Goal: Information Seeking & Learning: Learn about a topic

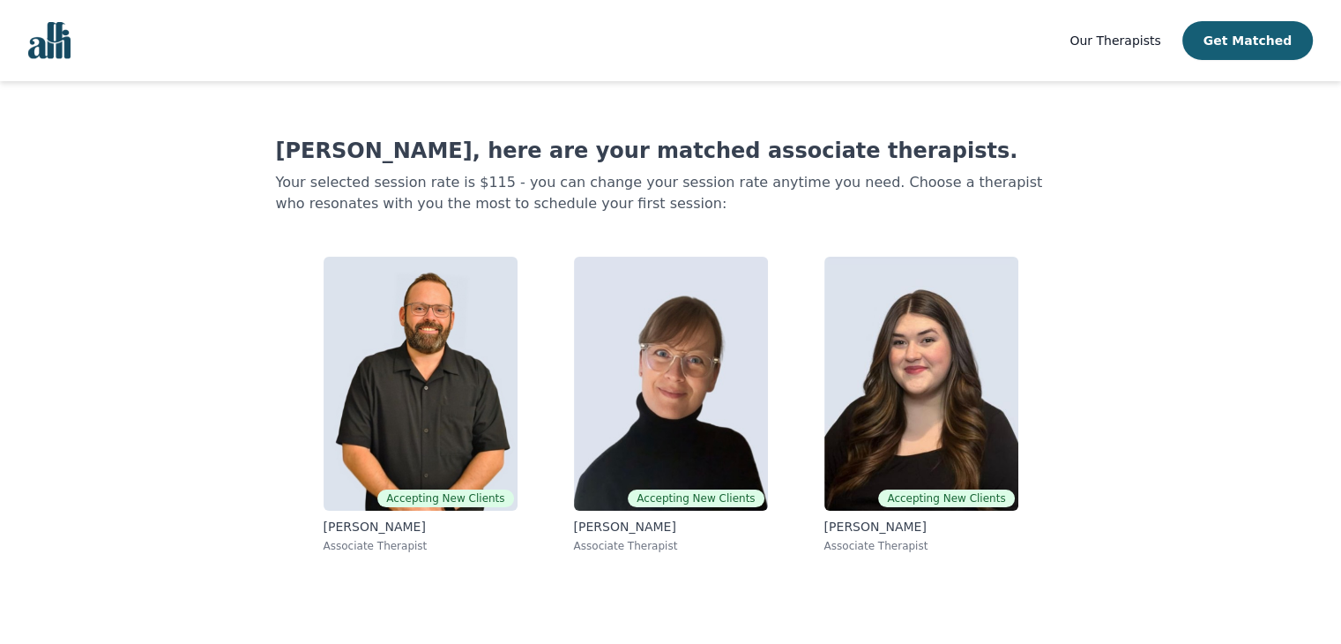
scroll to position [2, 0]
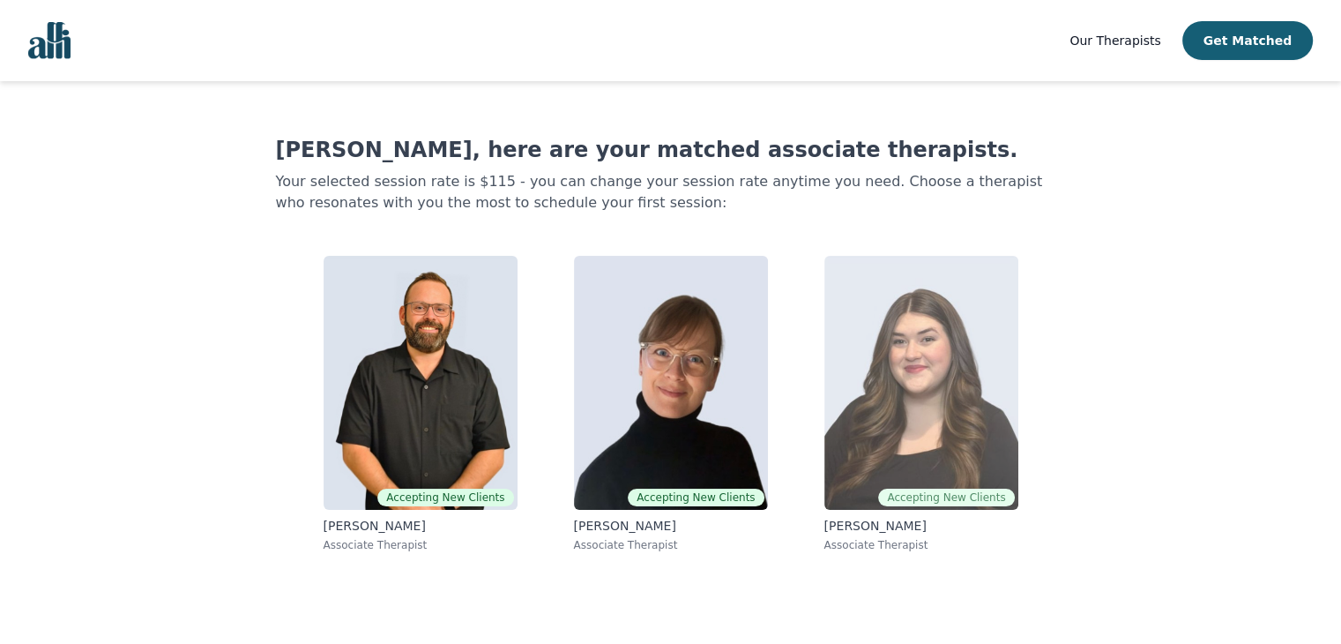
click at [941, 414] on img at bounding box center [922, 383] width 194 height 254
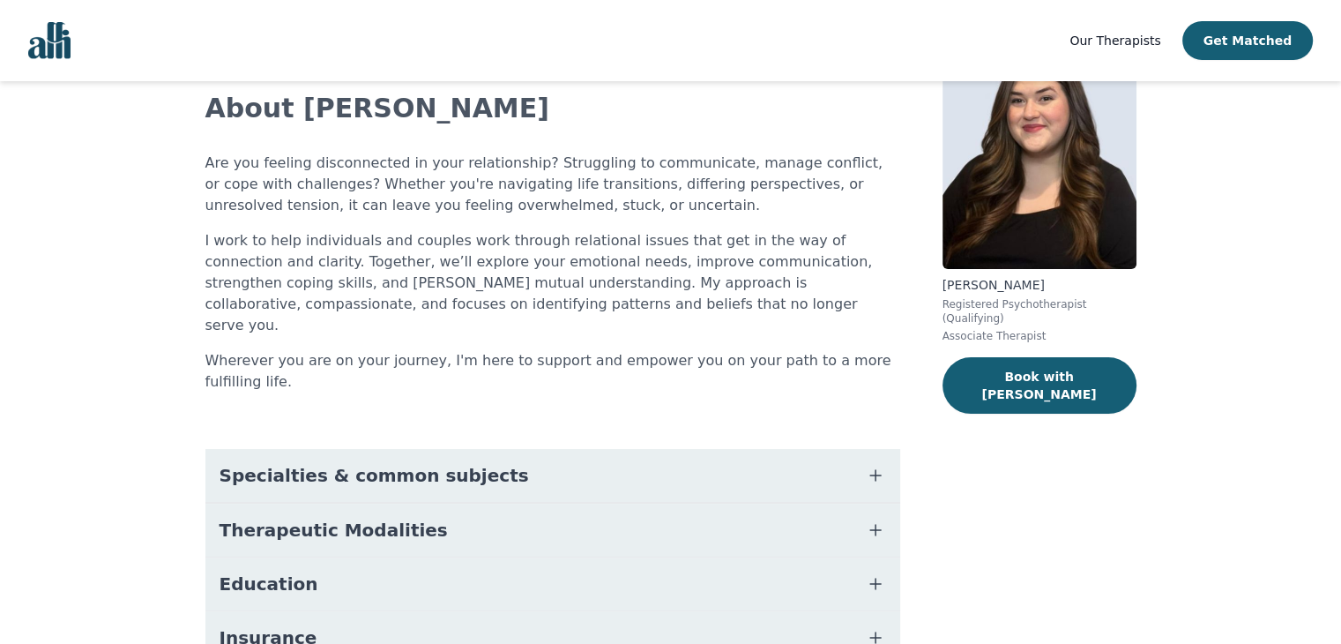
scroll to position [109, 0]
click at [265, 462] on span "Specialties & common subjects" at bounding box center [375, 474] width 310 height 25
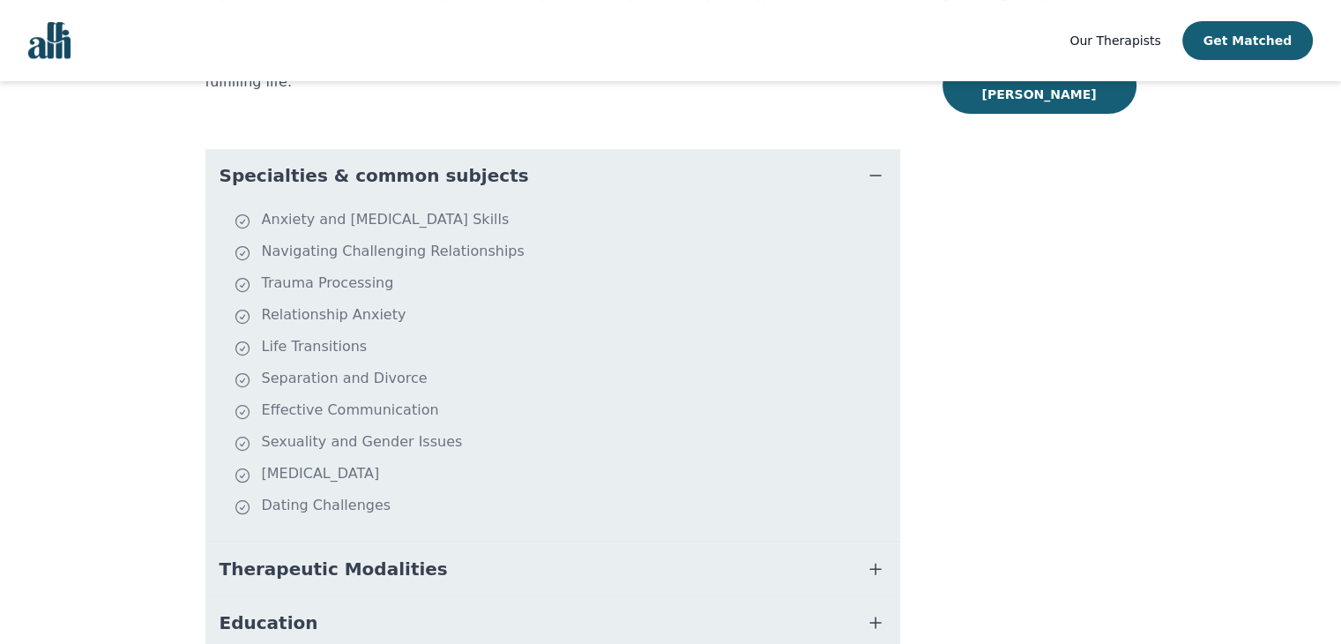
scroll to position [509, 0]
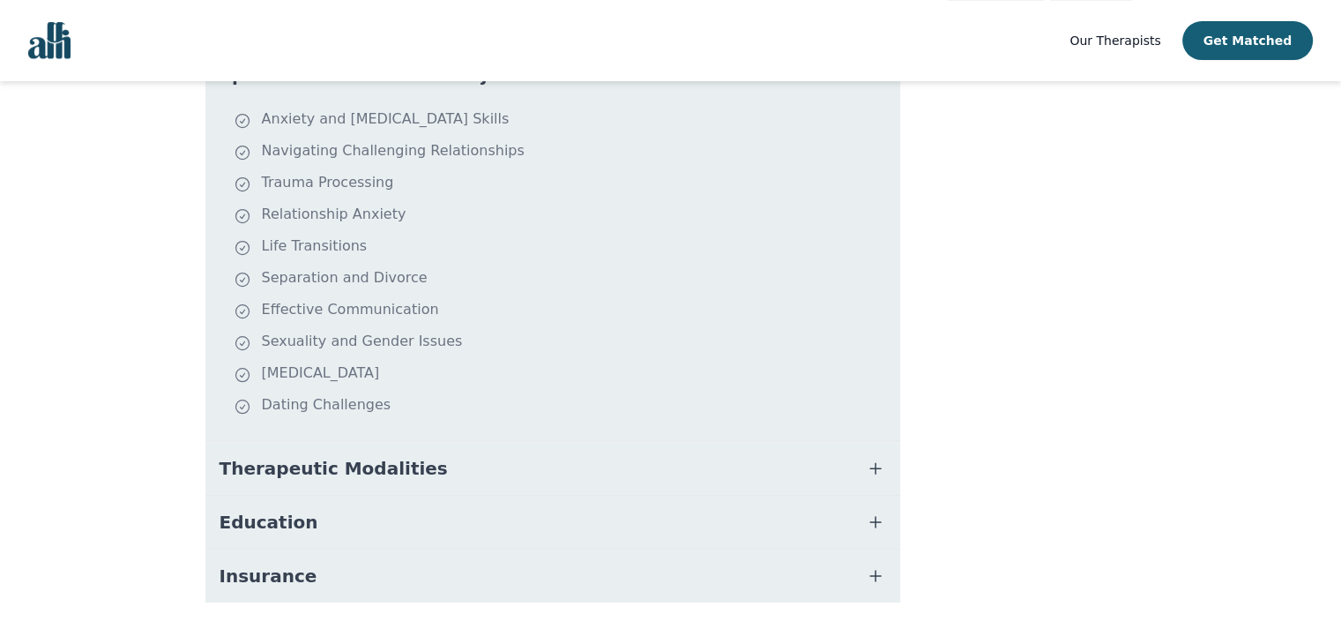
click at [222, 456] on span "Therapeutic Modalities" at bounding box center [334, 468] width 228 height 25
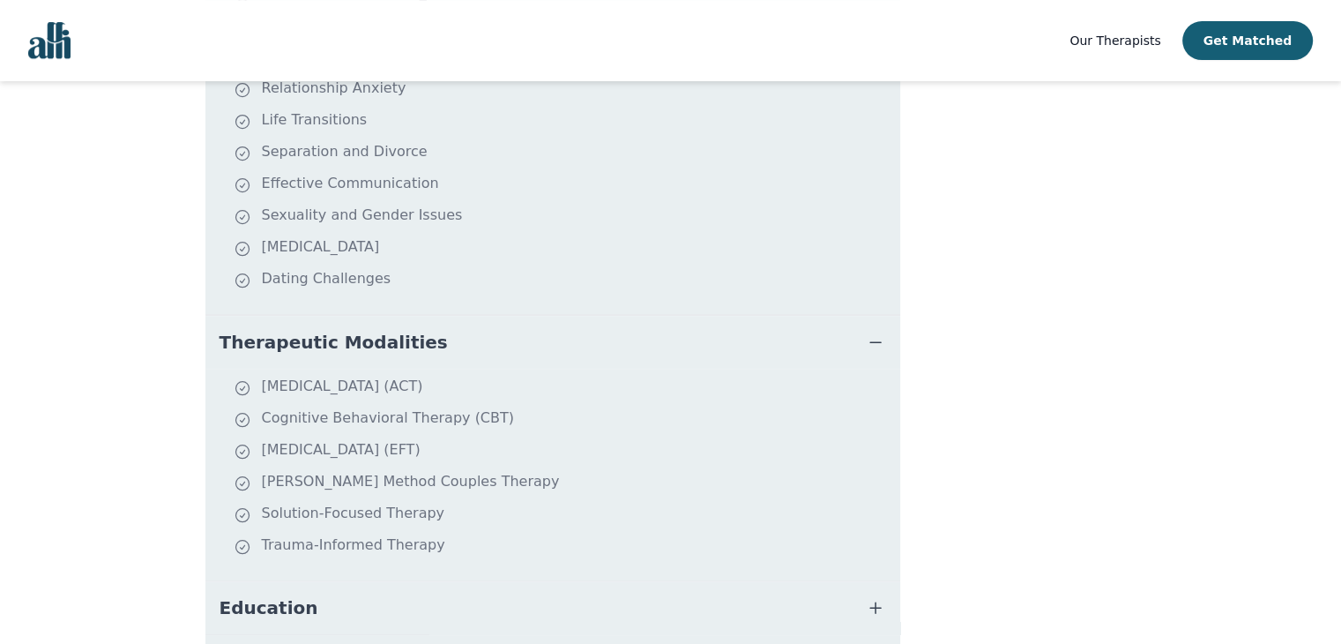
scroll to position [642, 0]
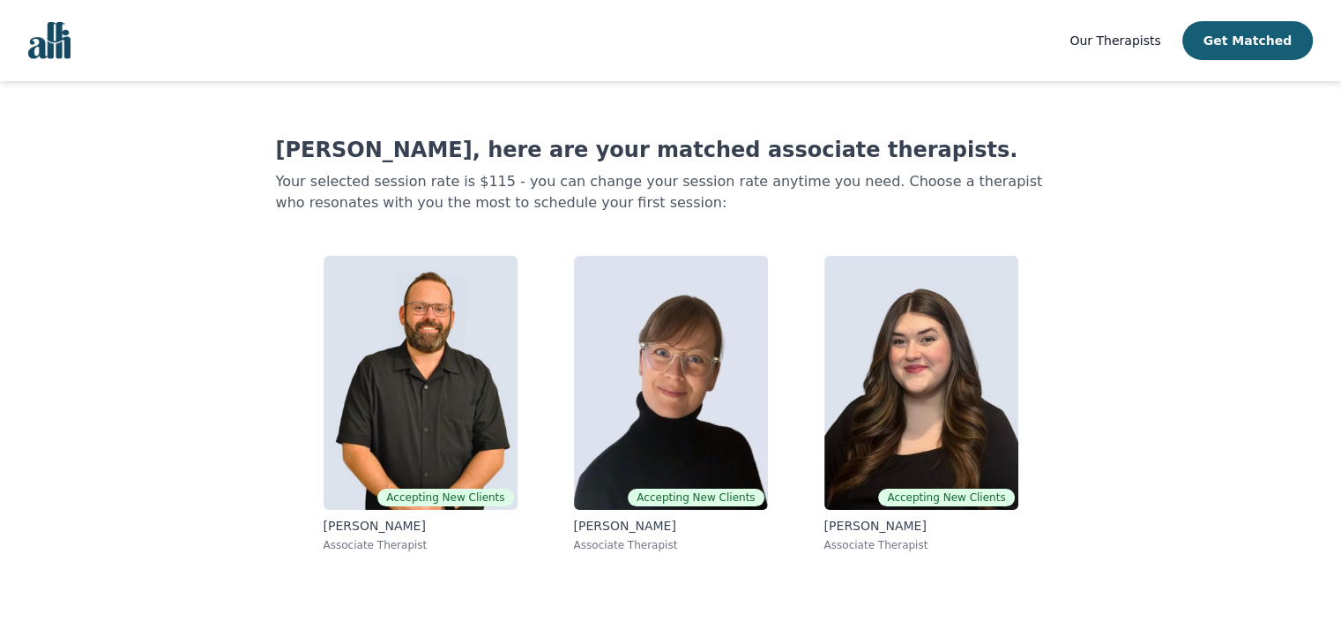
scroll to position [2, 0]
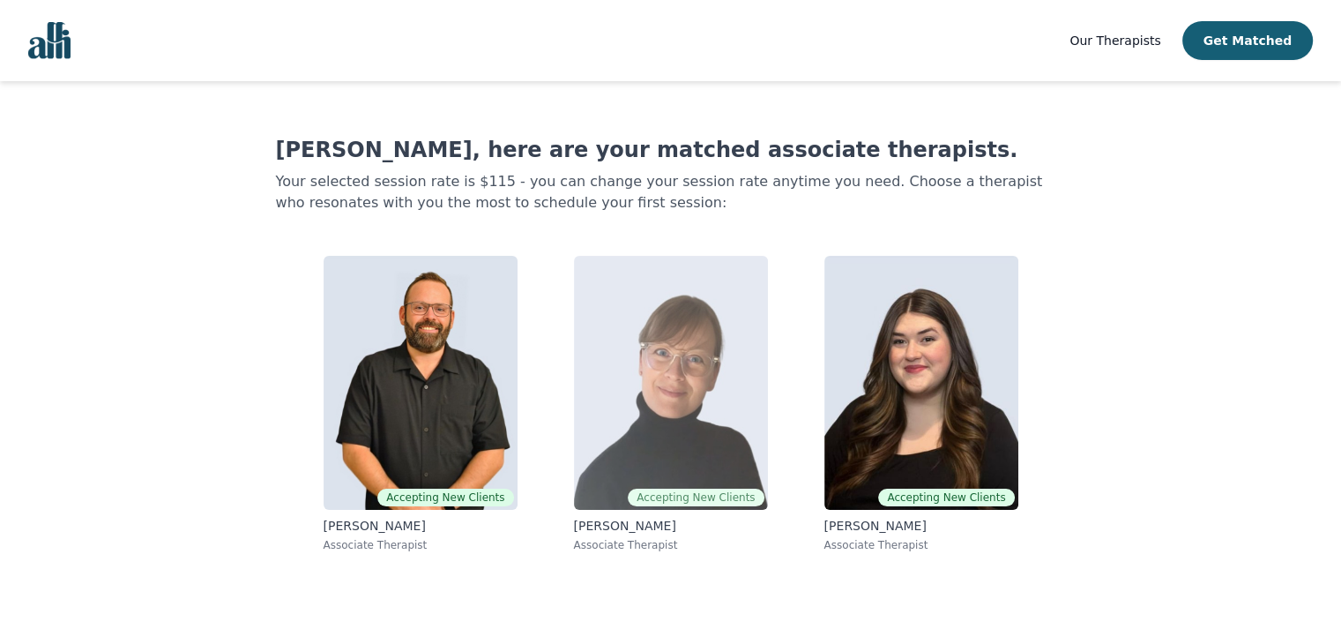
click at [647, 339] on img at bounding box center [671, 383] width 194 height 254
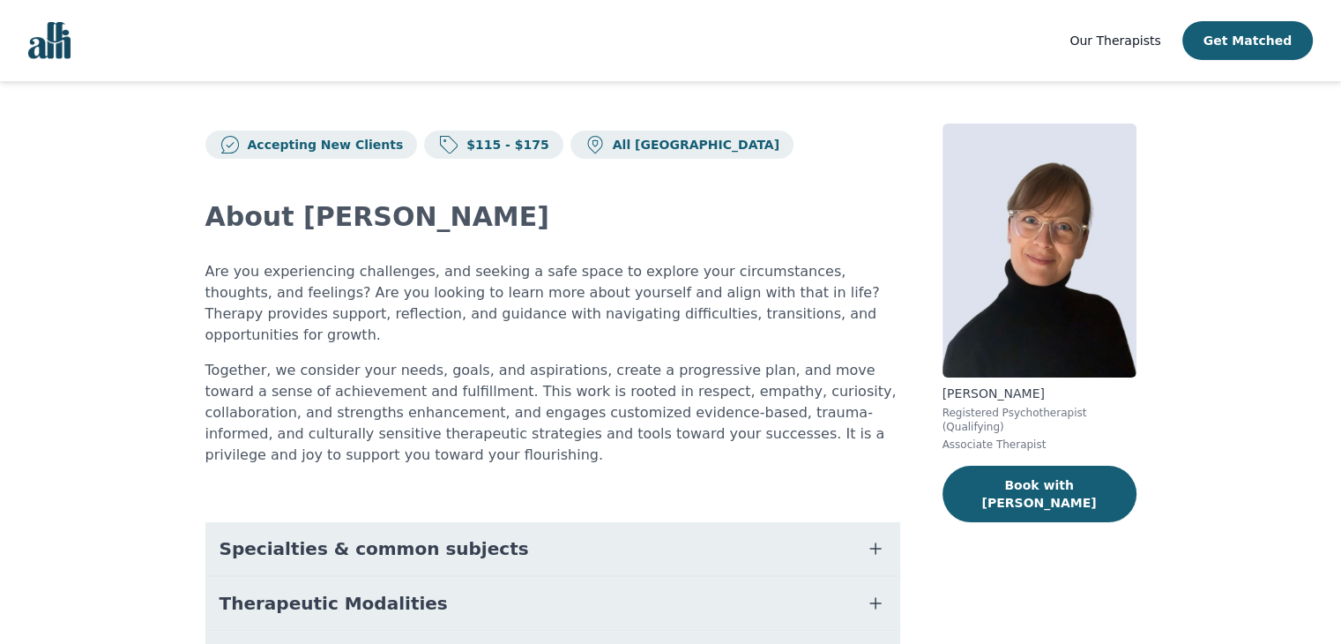
scroll to position [135, 0]
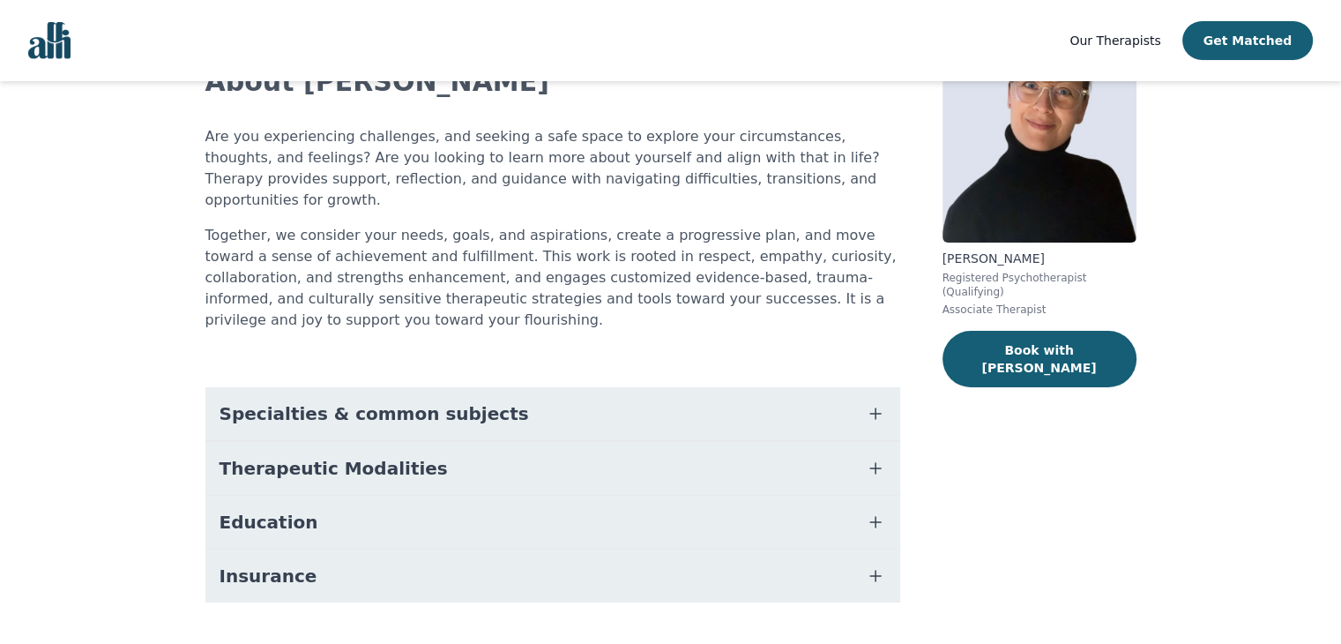
click at [621, 387] on button "Specialties & common subjects" at bounding box center [552, 413] width 695 height 53
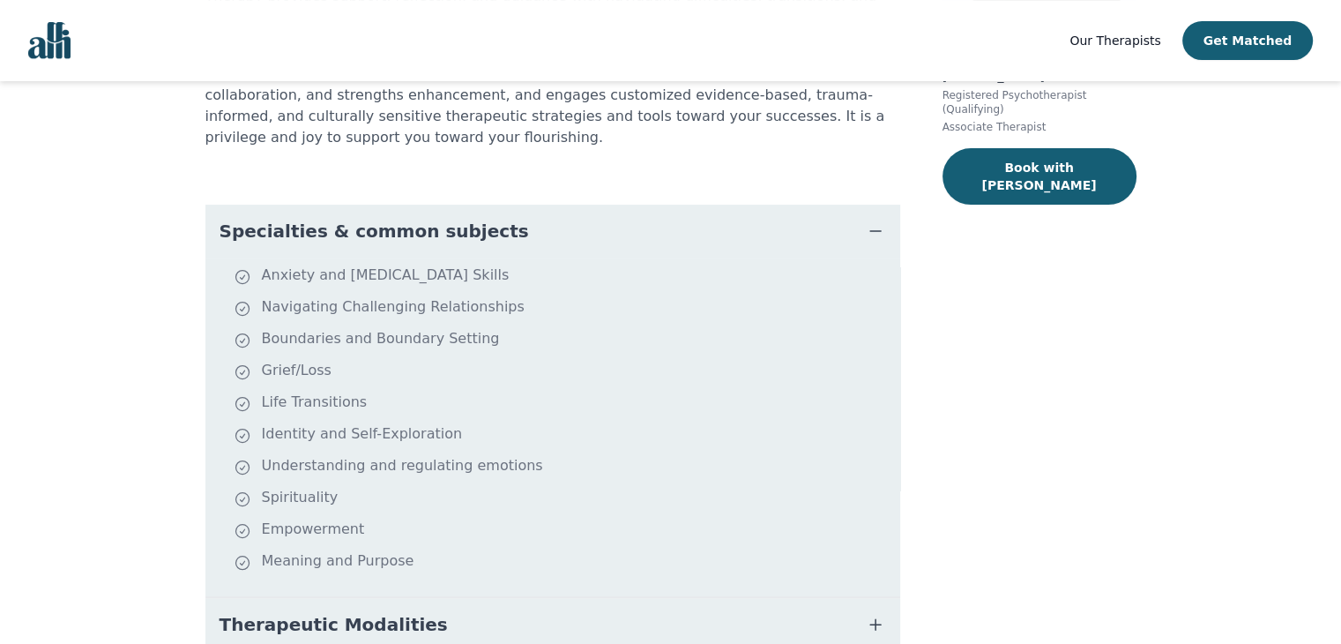
scroll to position [318, 0]
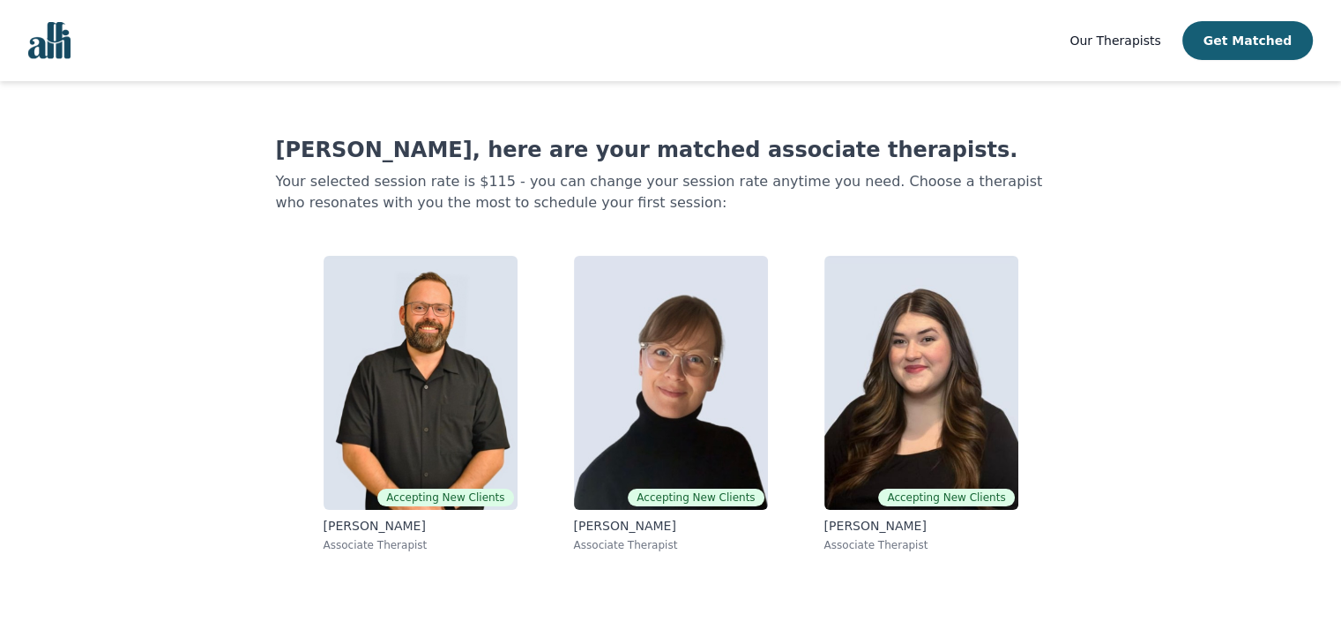
scroll to position [2, 0]
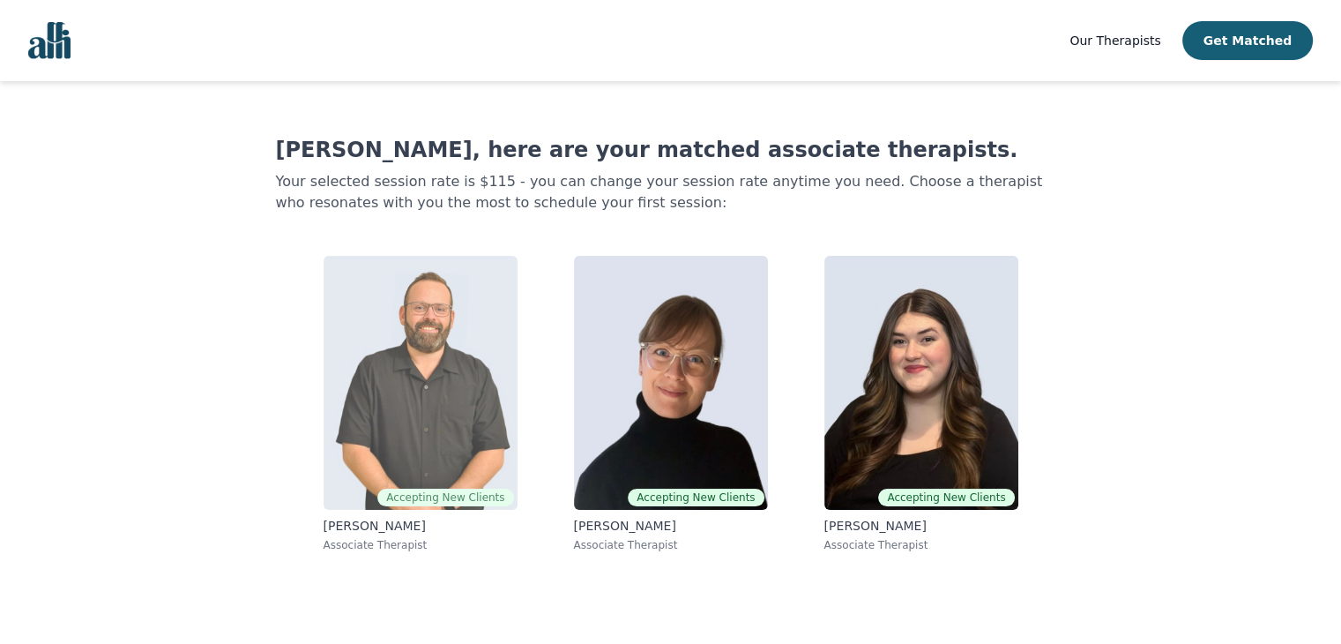
click at [399, 414] on img at bounding box center [421, 383] width 194 height 254
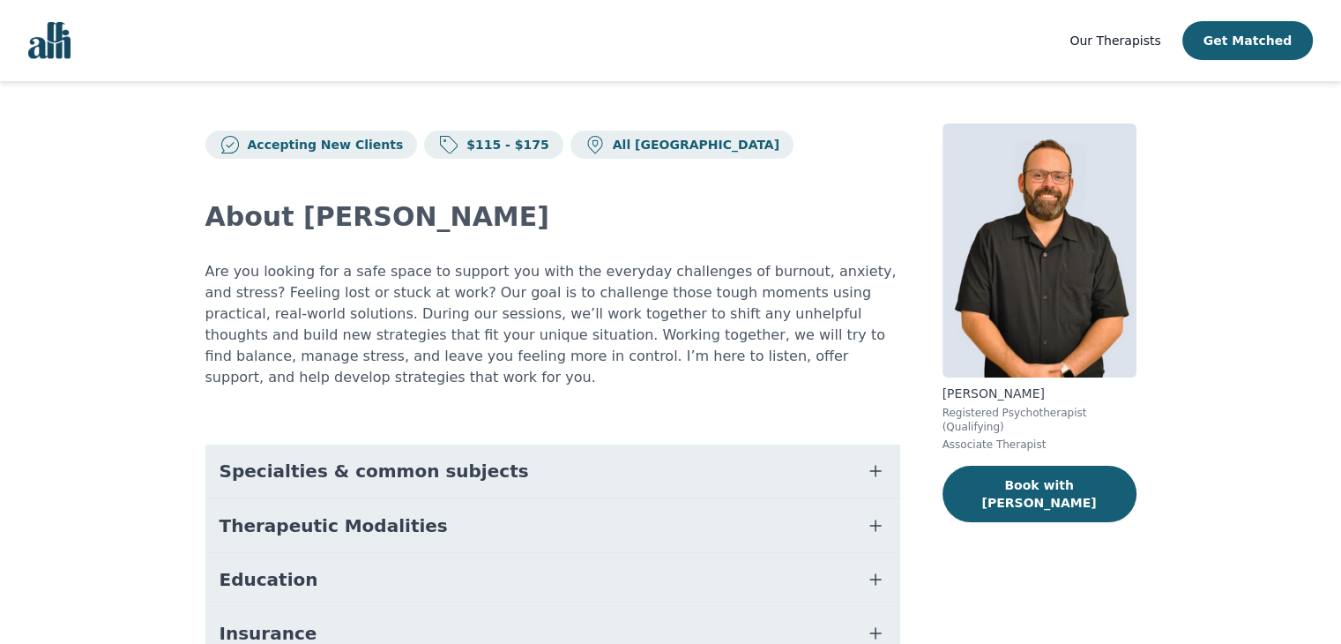
click at [381, 459] on span "Specialties & common subjects" at bounding box center [375, 471] width 310 height 25
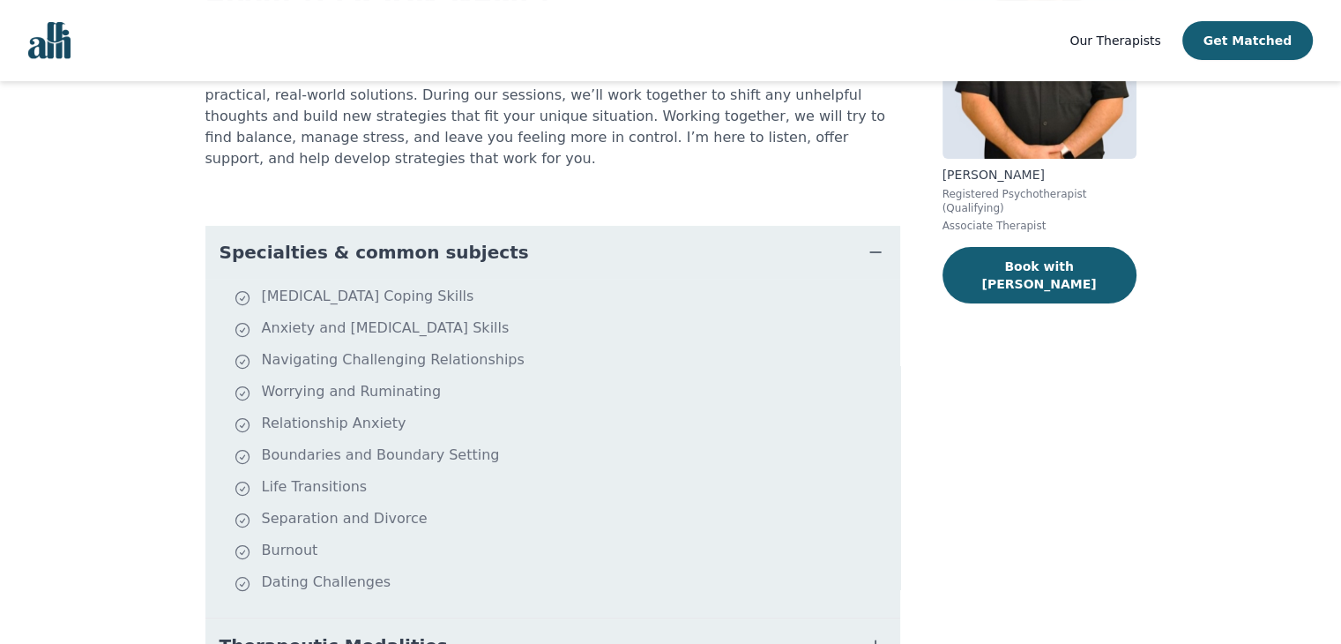
scroll to position [222, 0]
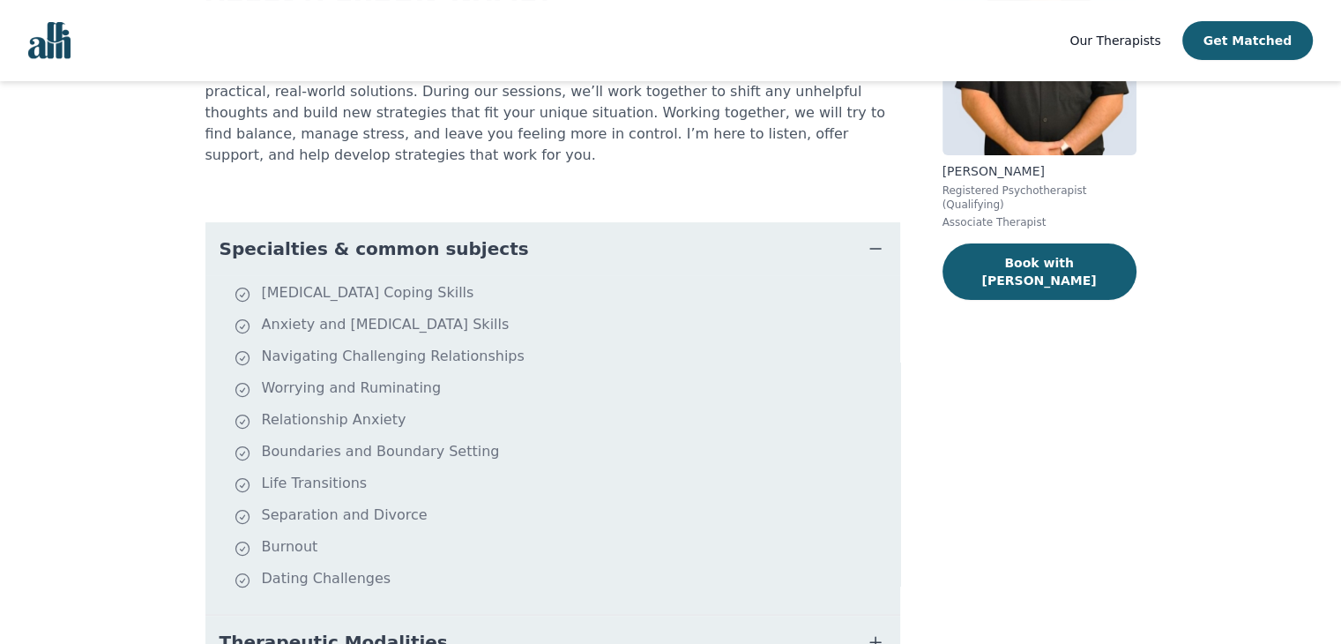
scroll to position [2, 0]
